Goal: Navigation & Orientation: Find specific page/section

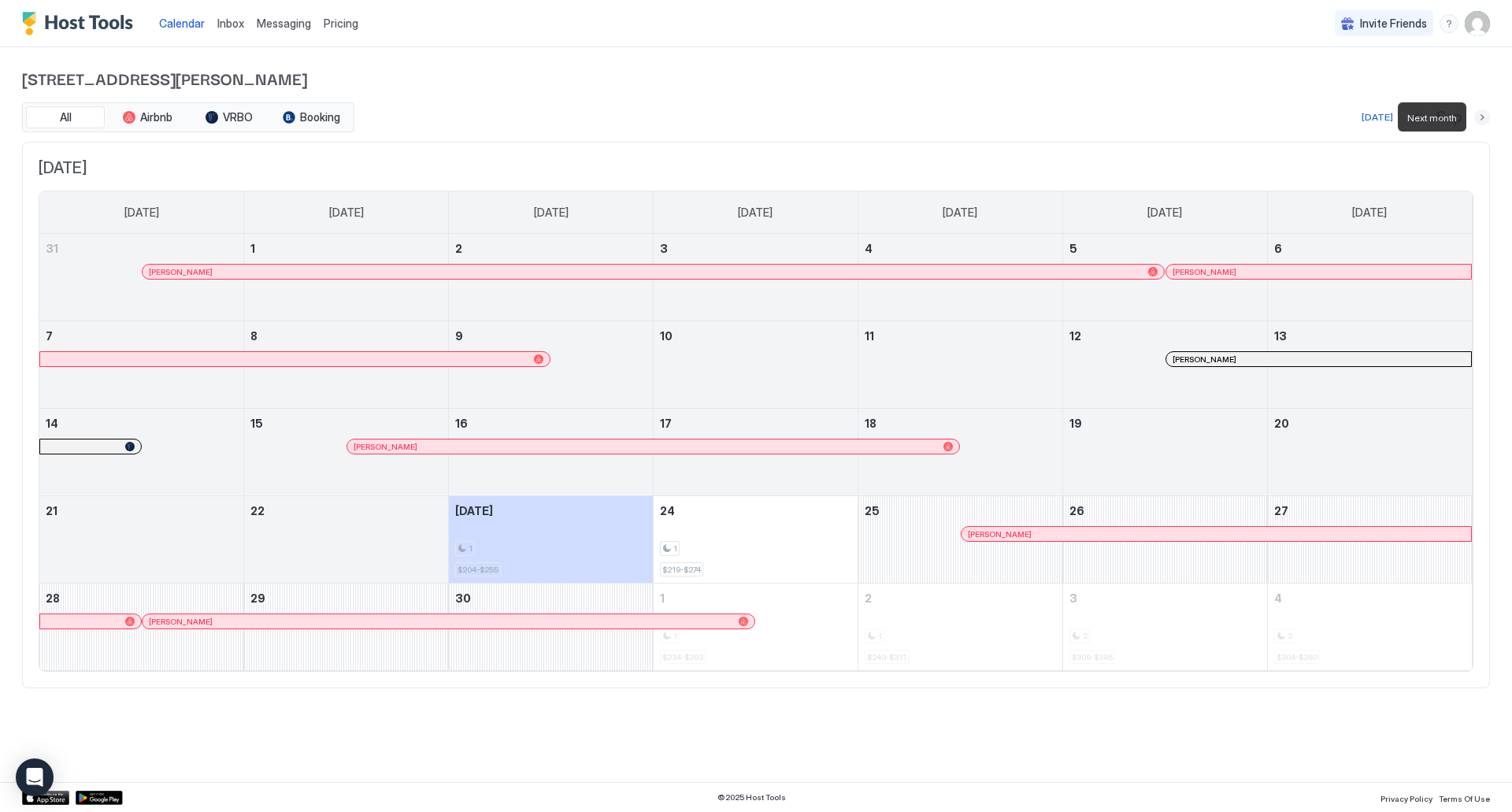
click at [1481, 119] on button "Next month" at bounding box center [1482, 117] width 15 height 15
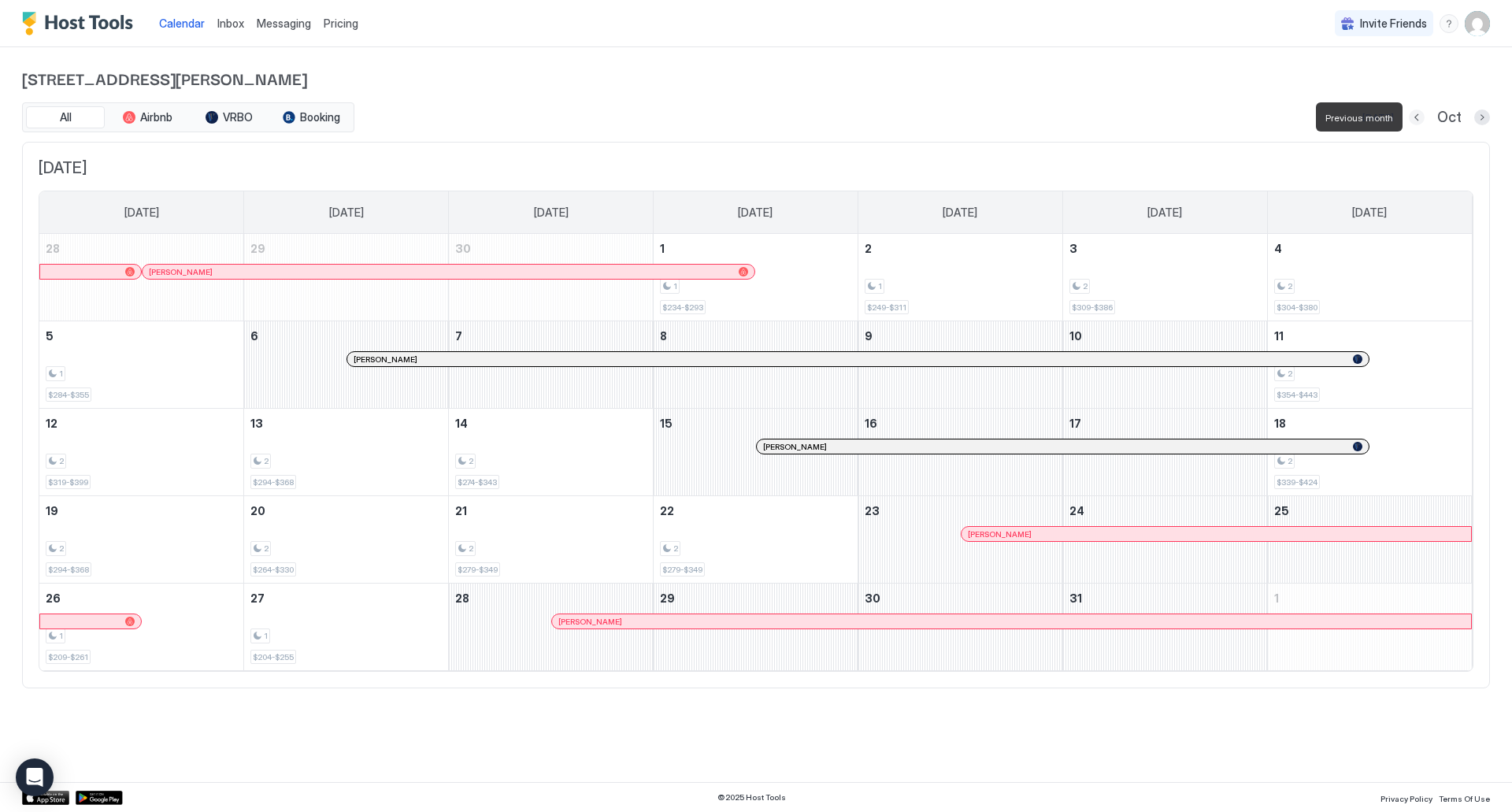
click at [1416, 120] on button "Previous month" at bounding box center [1416, 117] width 15 height 15
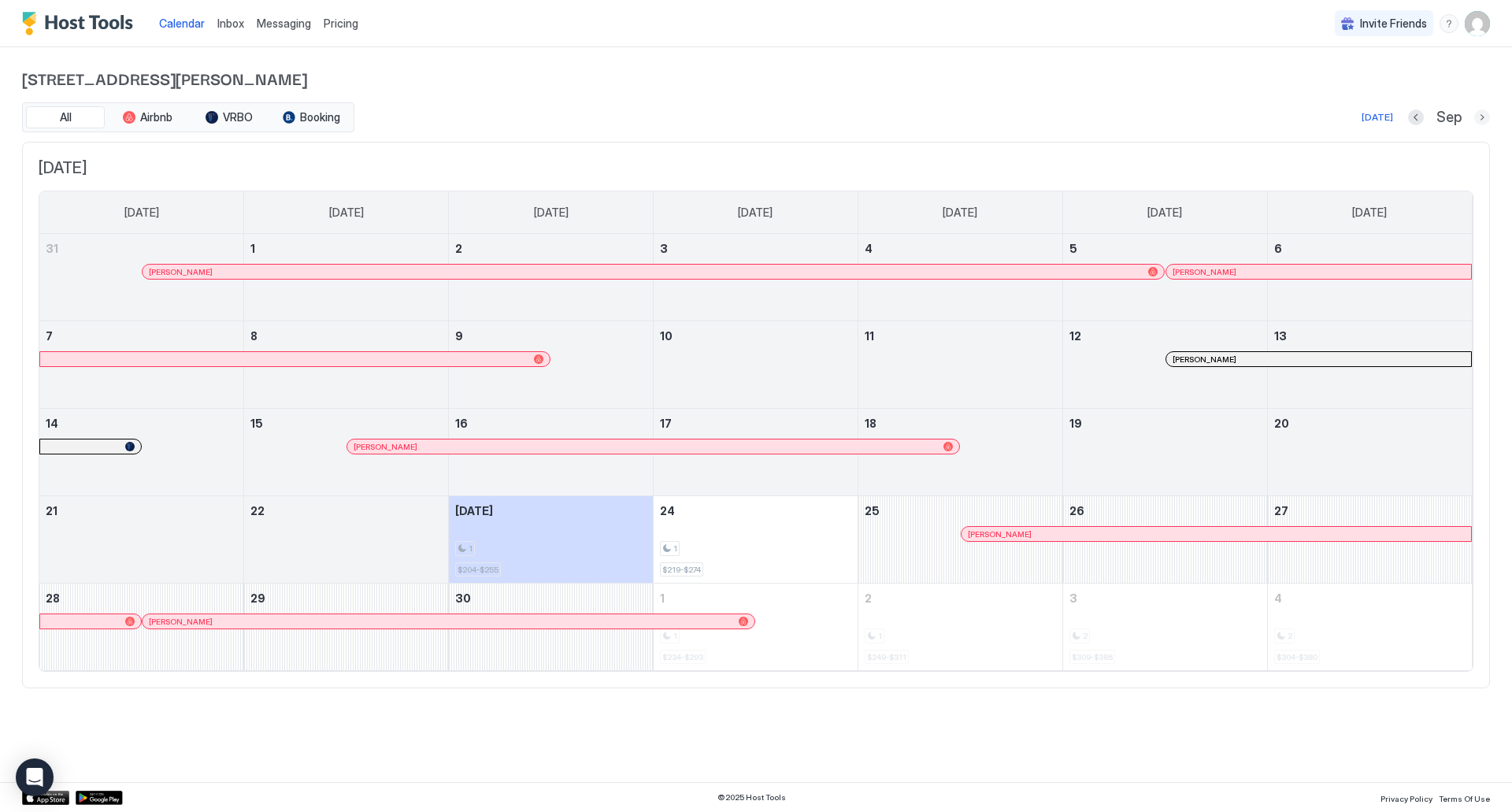
click at [1480, 119] on button "Next month" at bounding box center [1482, 117] width 15 height 15
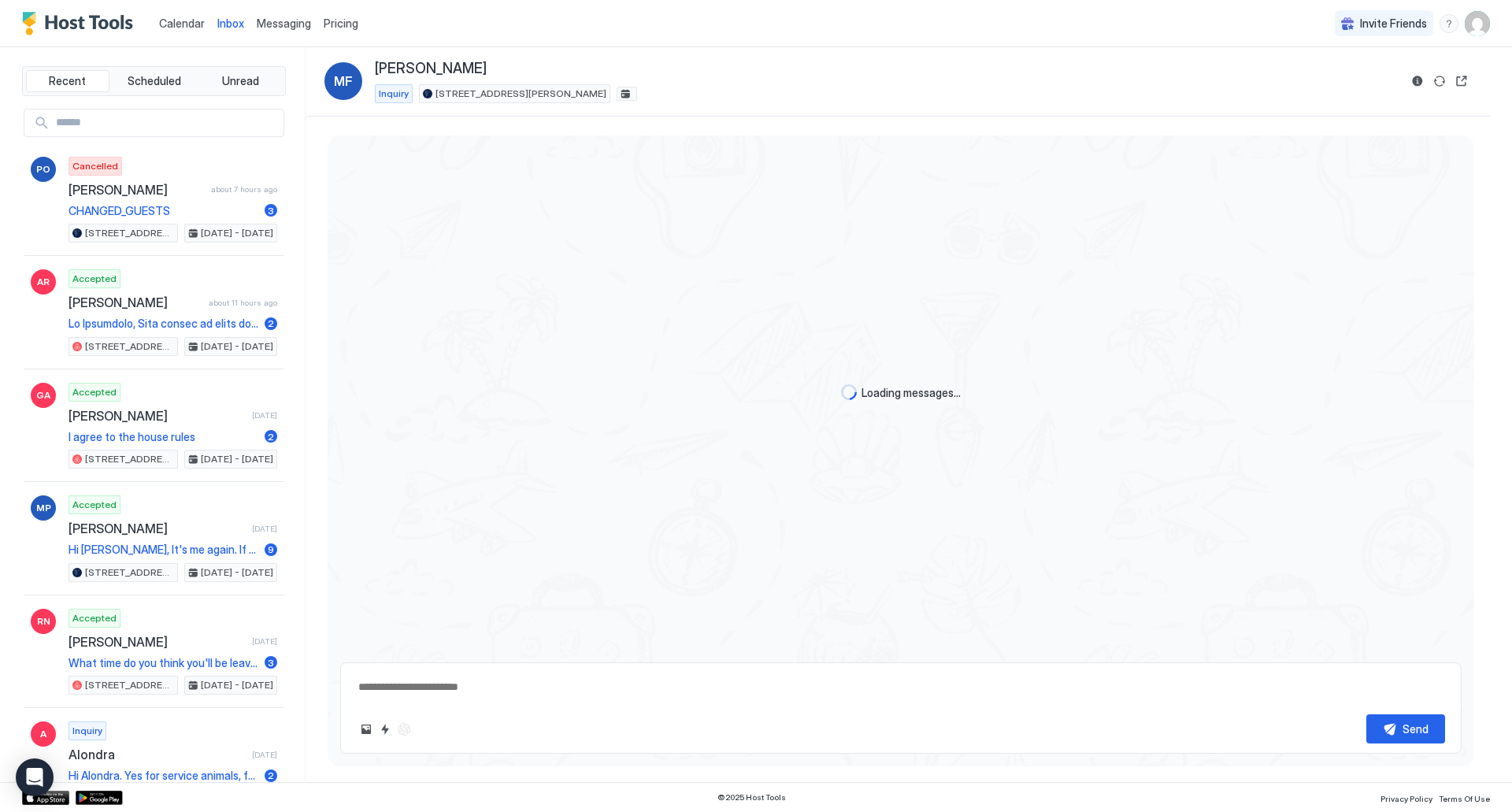
type textarea "*"
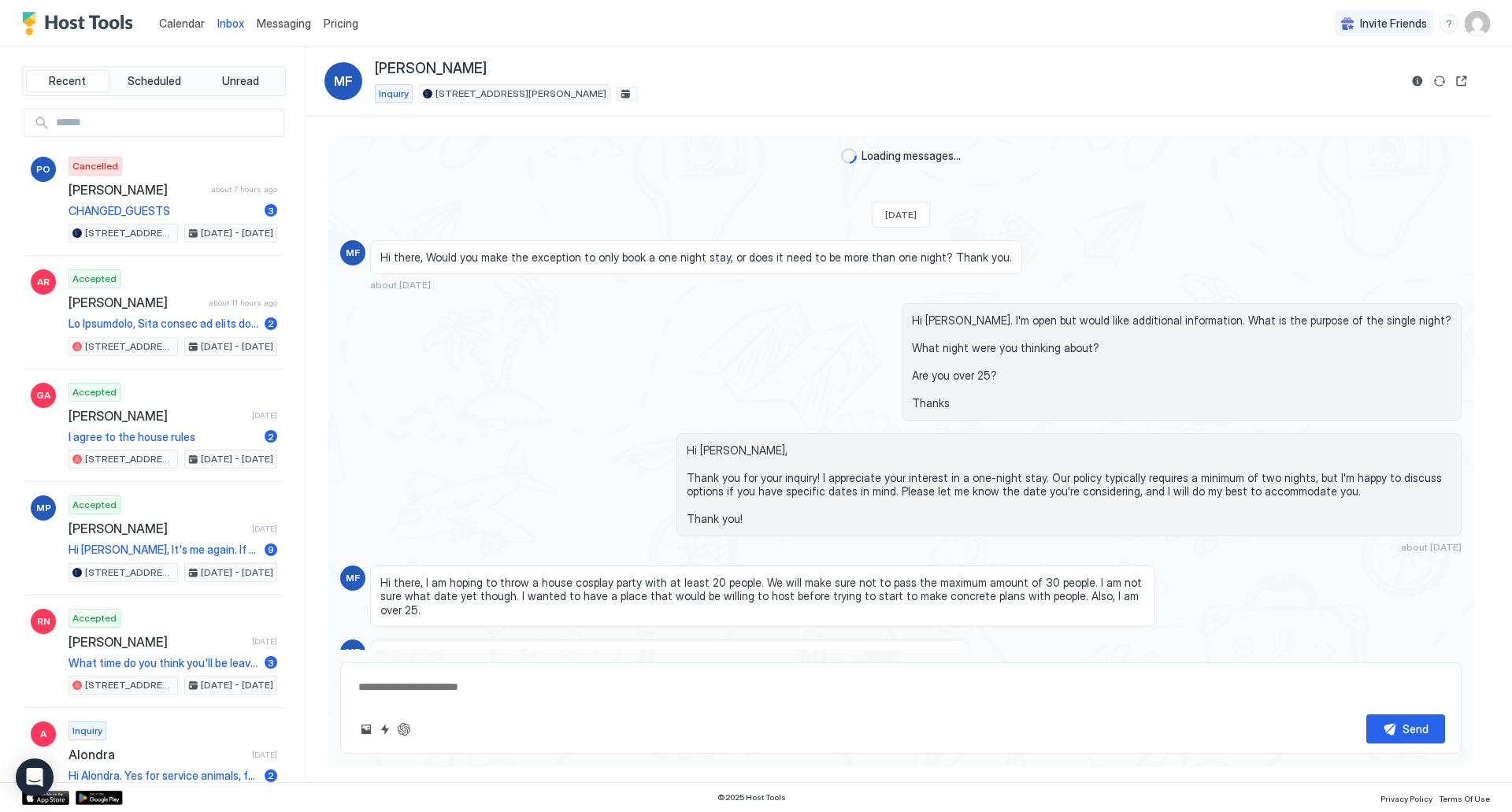
scroll to position [181, 0]
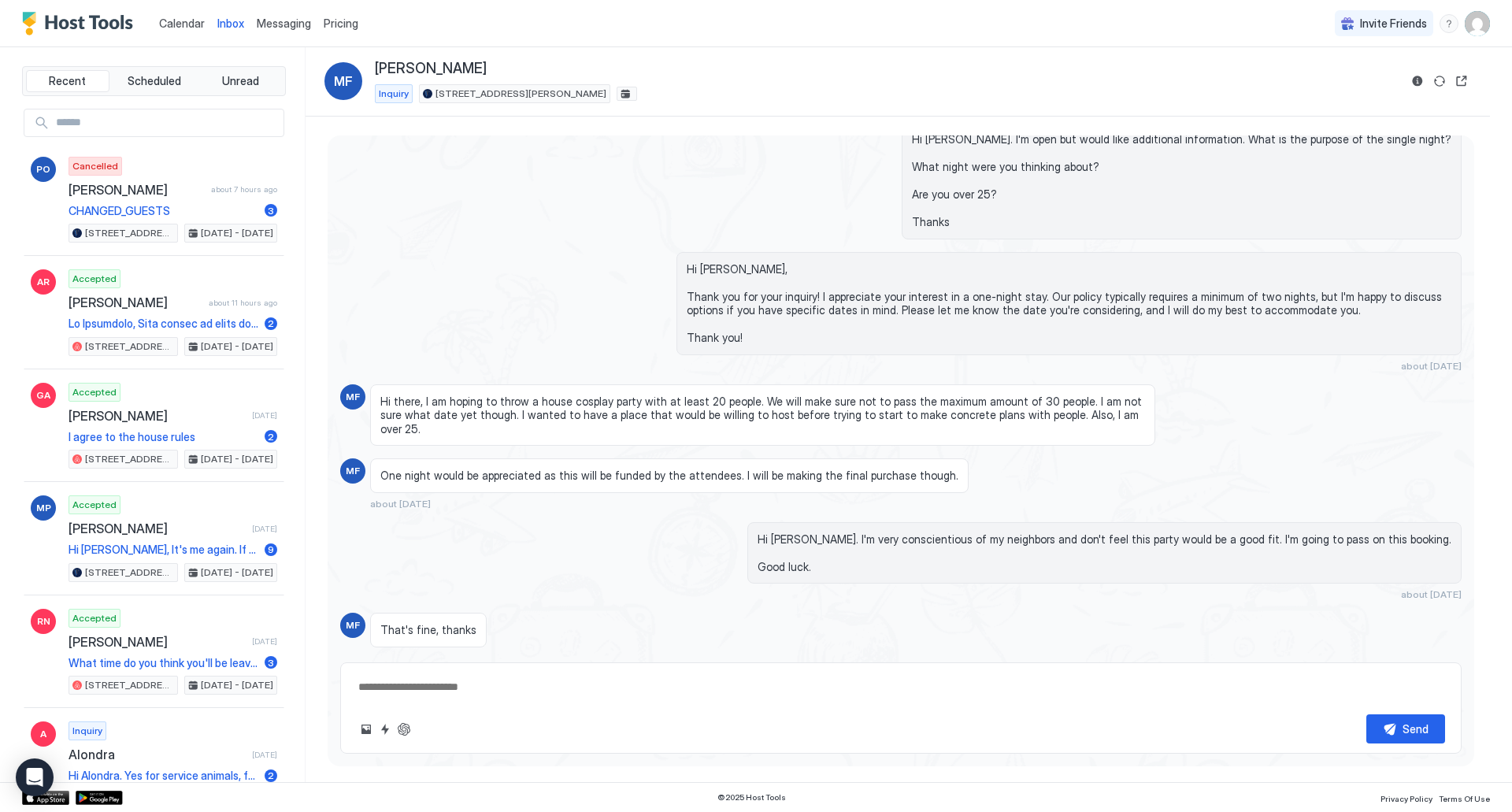
click at [194, 21] on span "Calendar" at bounding box center [182, 23] width 46 height 14
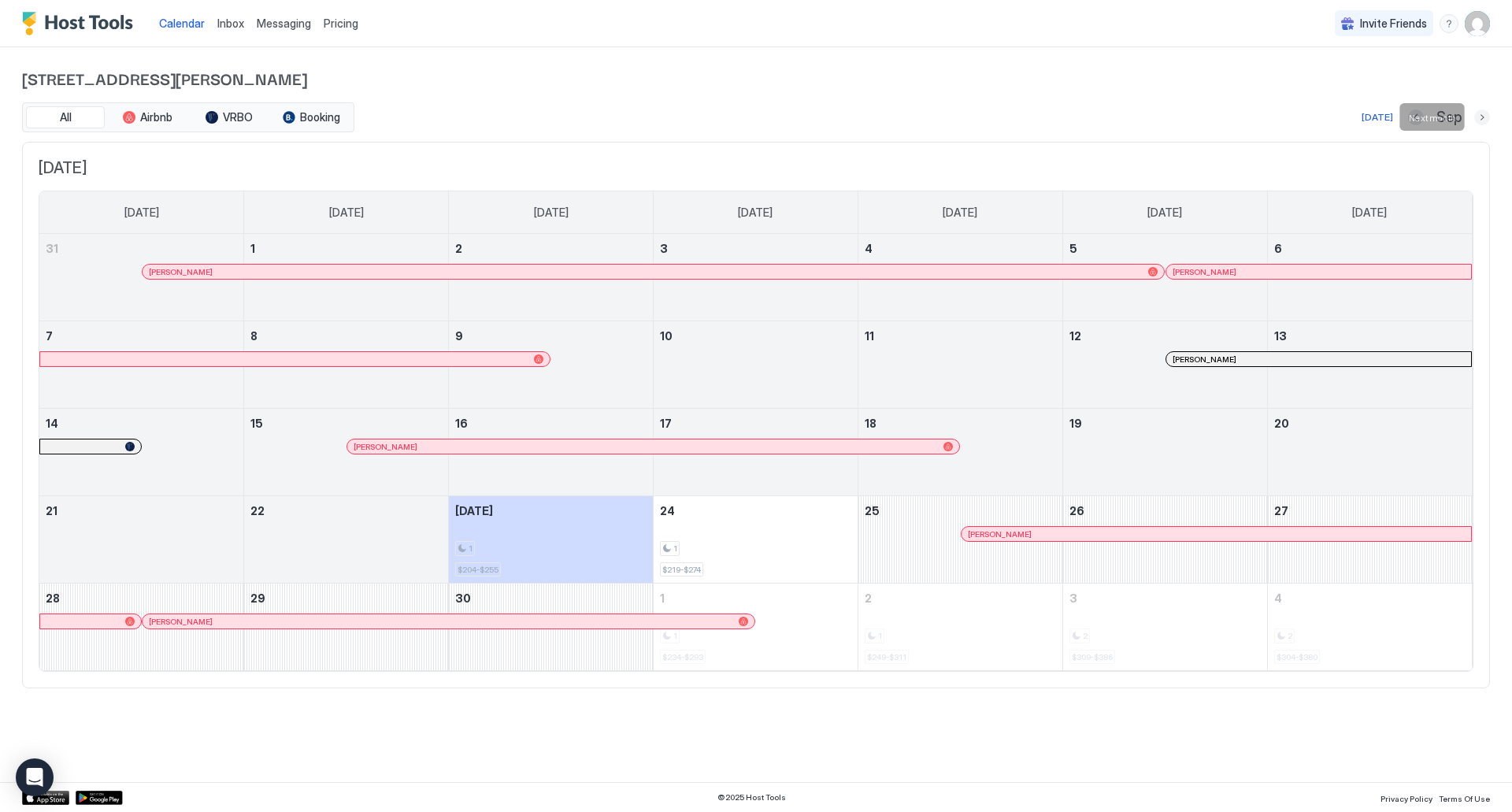
click at [1484, 117] on button "Next month" at bounding box center [1482, 117] width 15 height 15
